Goal: Find specific page/section: Find specific page/section

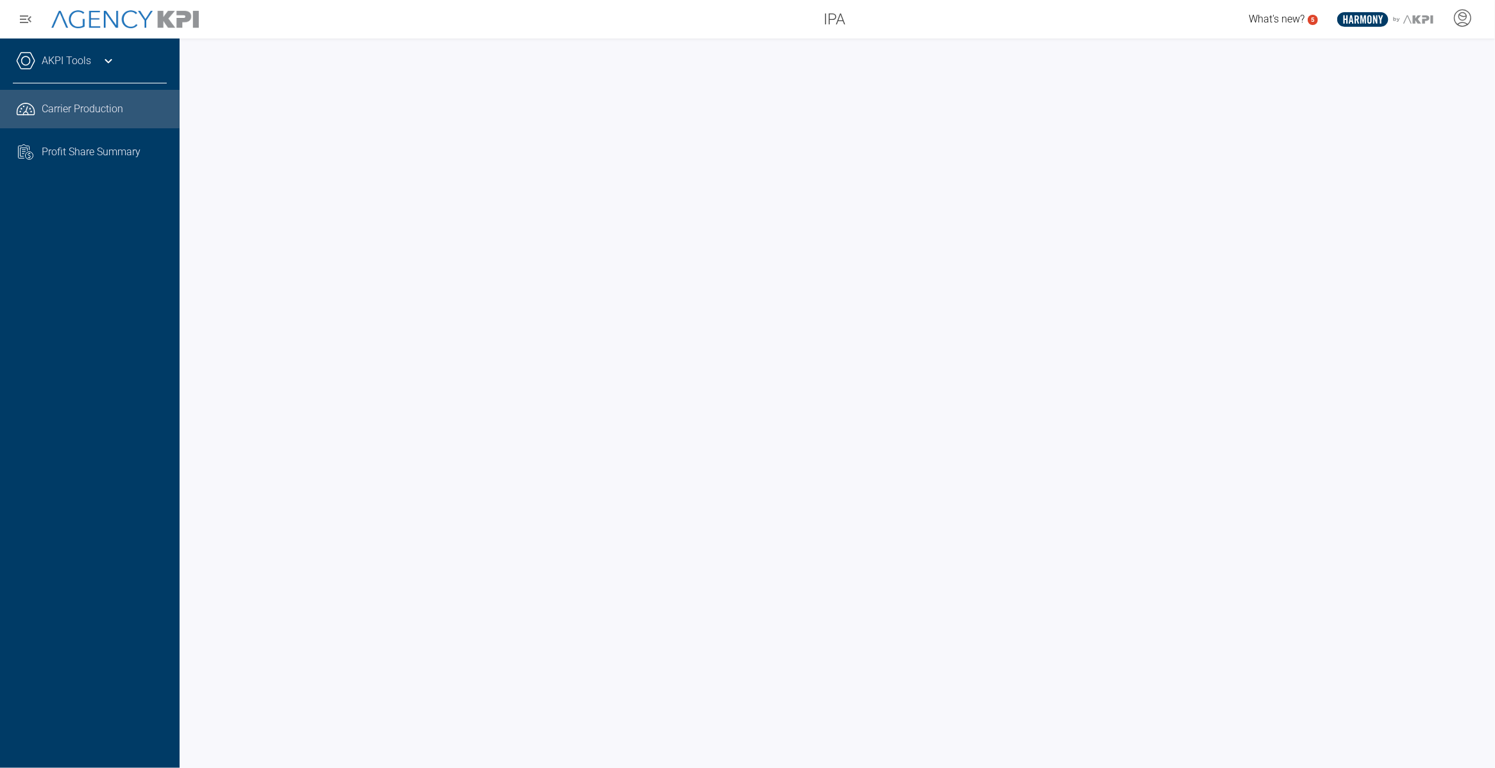
click at [101, 56] on icon at bounding box center [108, 60] width 15 height 15
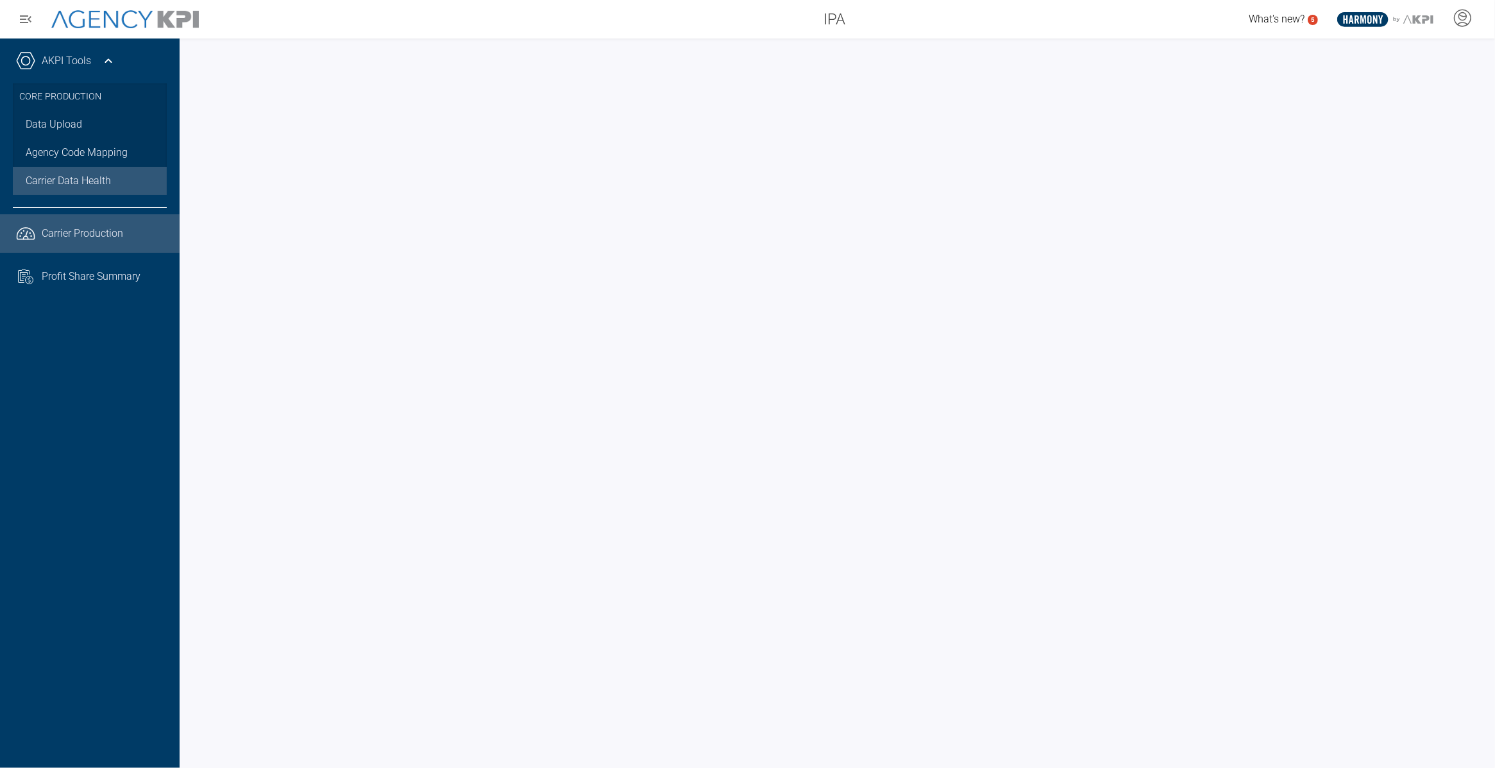
click at [91, 183] on span "Carrier Data Health" at bounding box center [68, 180] width 85 height 15
